Goal: Consume media (video, audio)

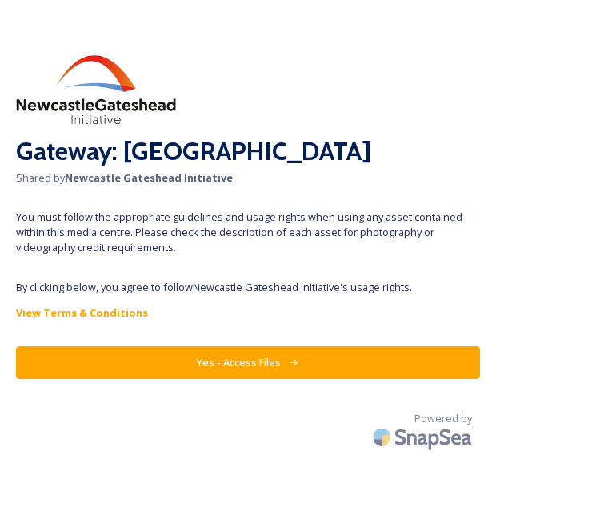
click at [270, 365] on button "Yes - Access Files" at bounding box center [248, 363] width 464 height 33
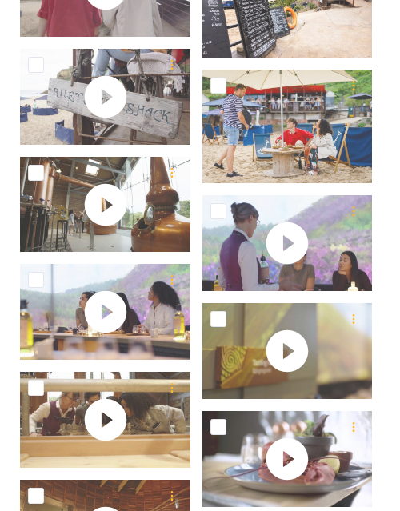
scroll to position [2150, 0]
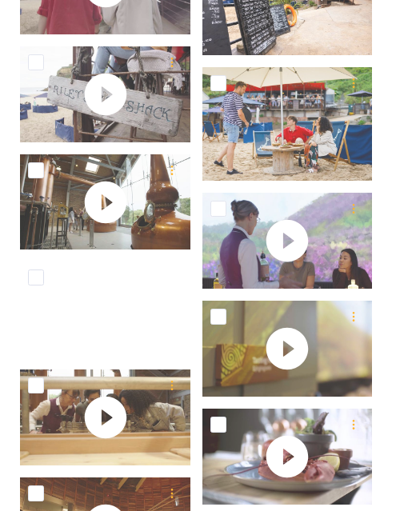
click at [133, 307] on video "1029994-215.mp4" at bounding box center [105, 310] width 170 height 96
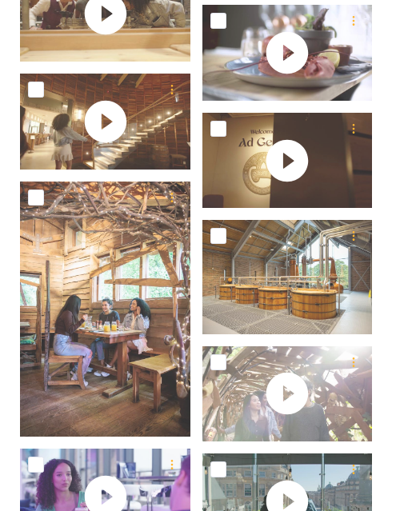
scroll to position [2554, 0]
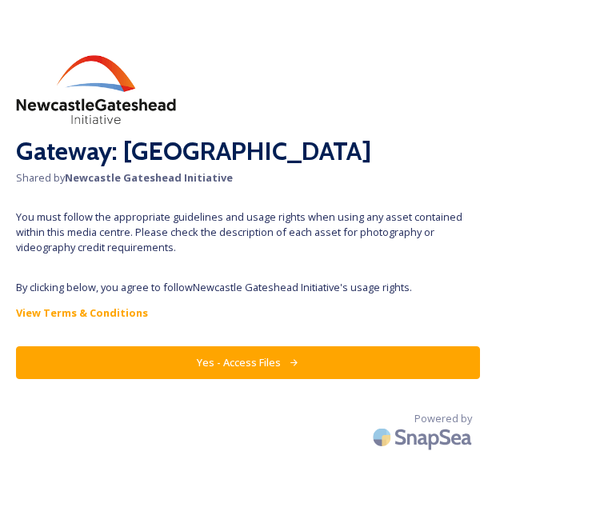
click at [234, 366] on button "Yes - Access Files" at bounding box center [248, 363] width 464 height 33
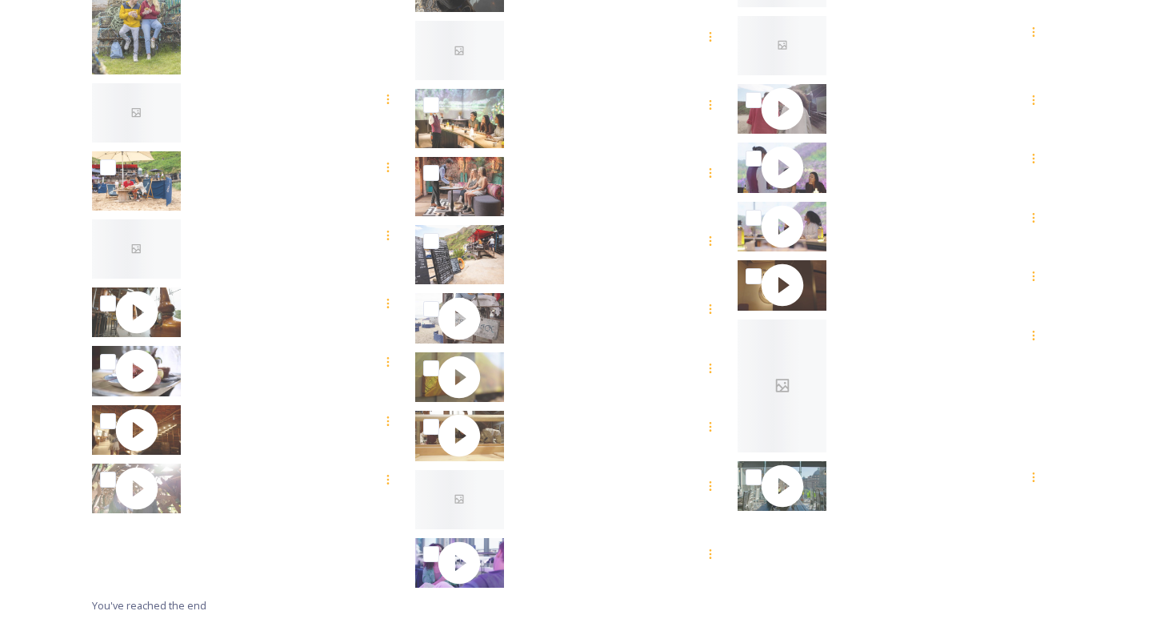
scroll to position [771, 0]
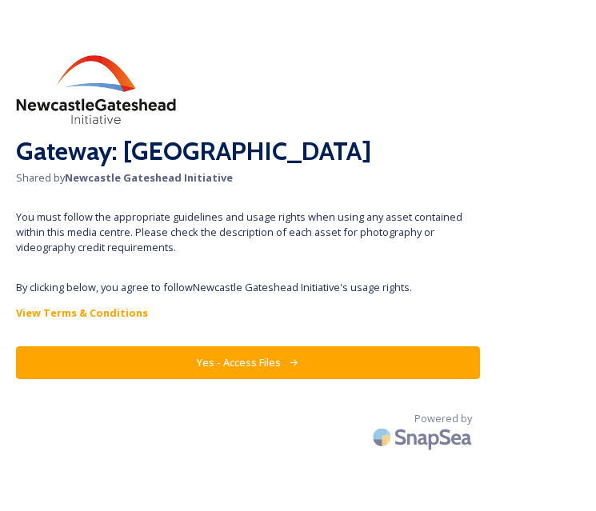
click at [202, 357] on button "Yes - Access Files" at bounding box center [248, 363] width 464 height 33
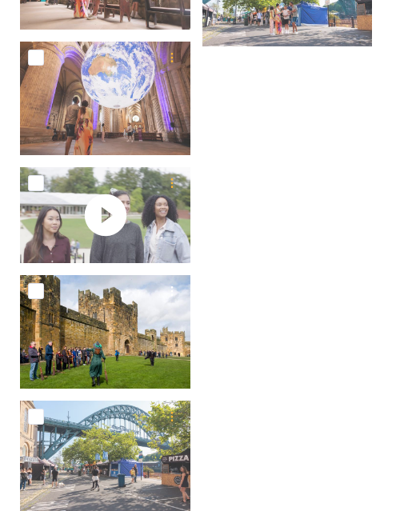
scroll to position [2522, 0]
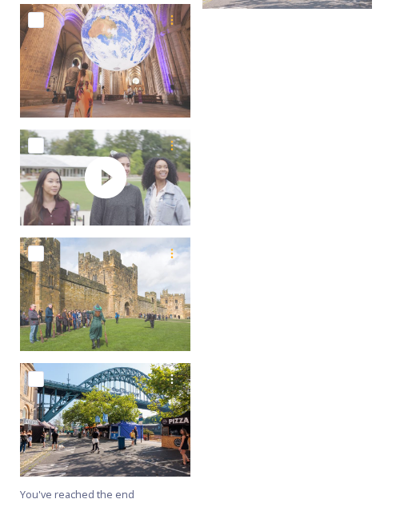
click at [77, 406] on img at bounding box center [105, 420] width 170 height 114
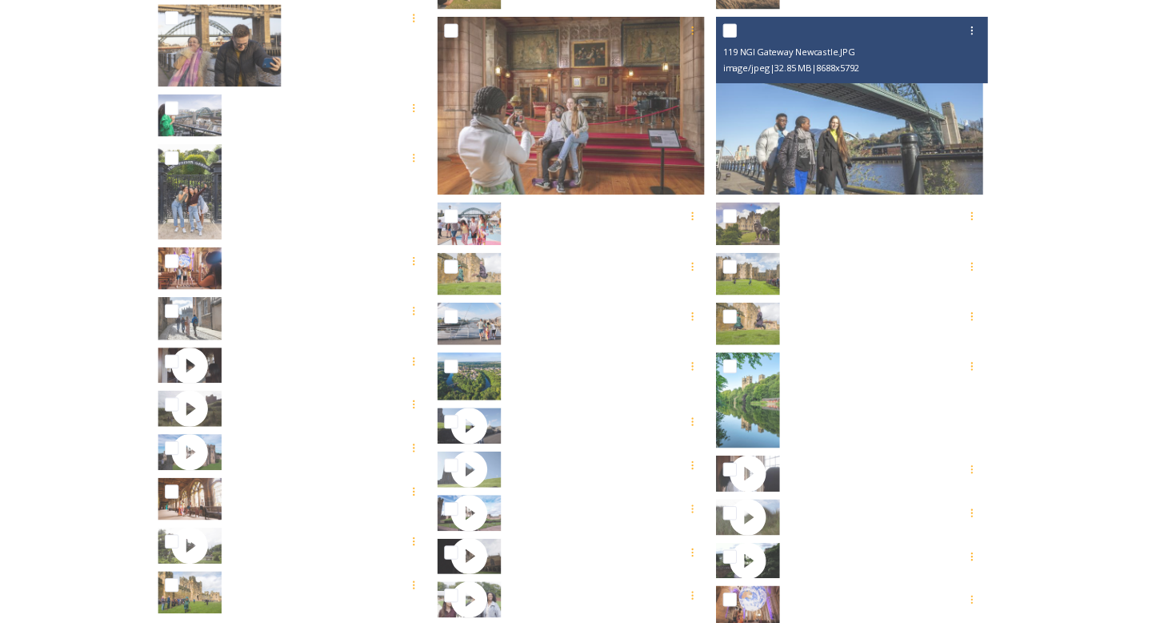
scroll to position [564, 0]
